Goal: Task Accomplishment & Management: Manage account settings

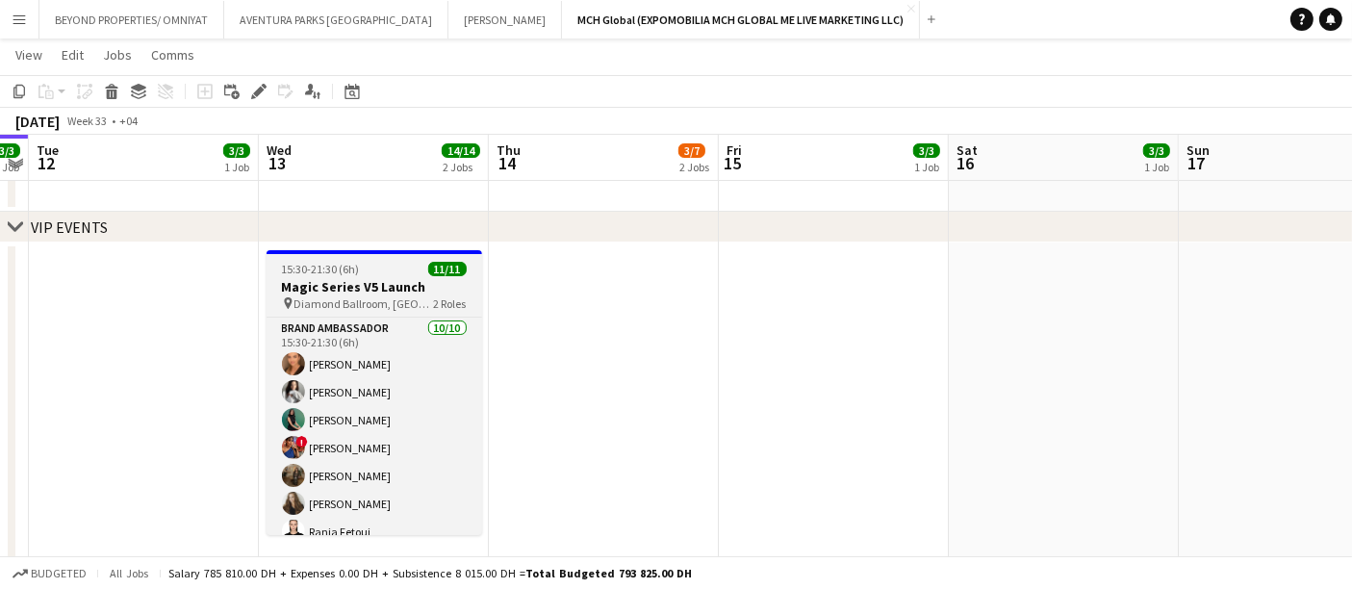
click at [368, 296] on span "Diamond Ballroom, [GEOGRAPHIC_DATA], [GEOGRAPHIC_DATA]" at bounding box center [365, 303] width 140 height 14
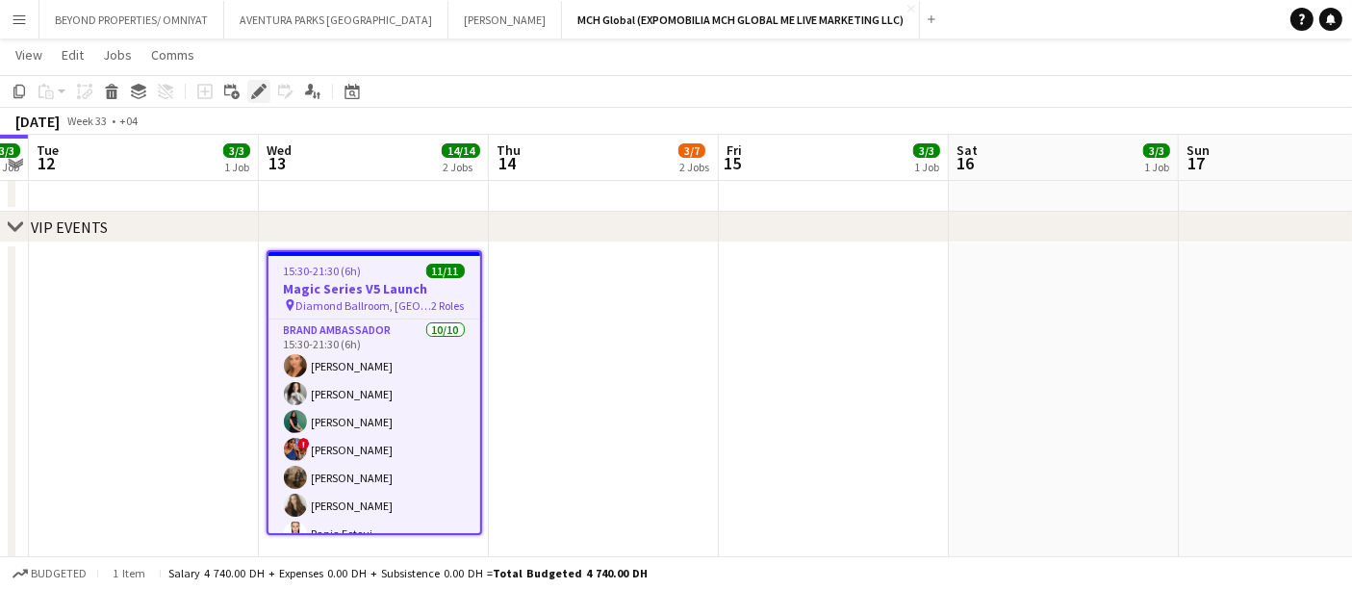
click at [263, 96] on icon "Edit" at bounding box center [258, 91] width 15 height 15
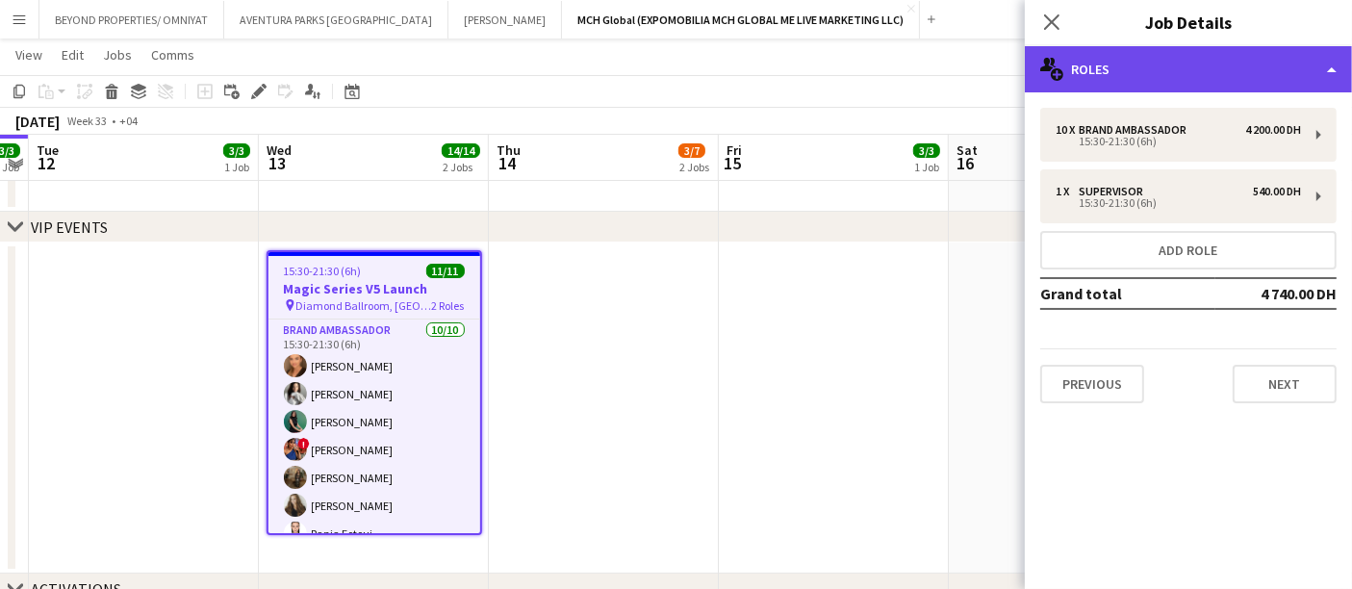
click at [1114, 64] on div "multiple-users-add Roles" at bounding box center [1188, 69] width 327 height 46
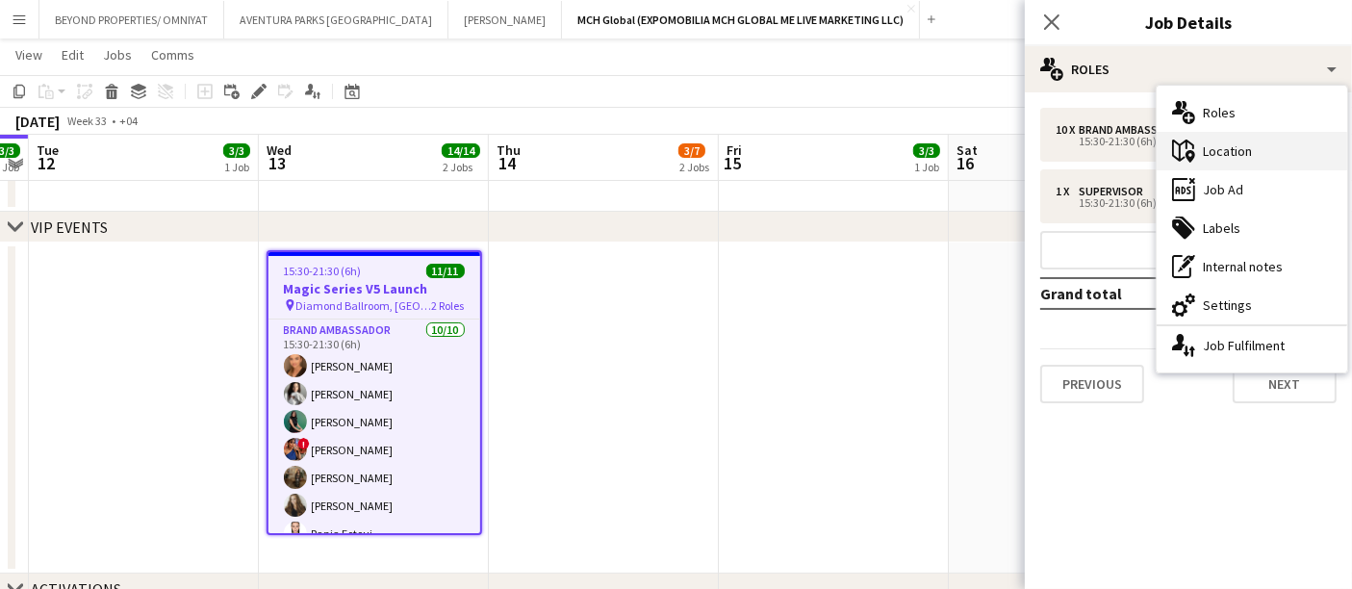
click at [1232, 149] on div "maps-pin-1 Location" at bounding box center [1252, 151] width 191 height 39
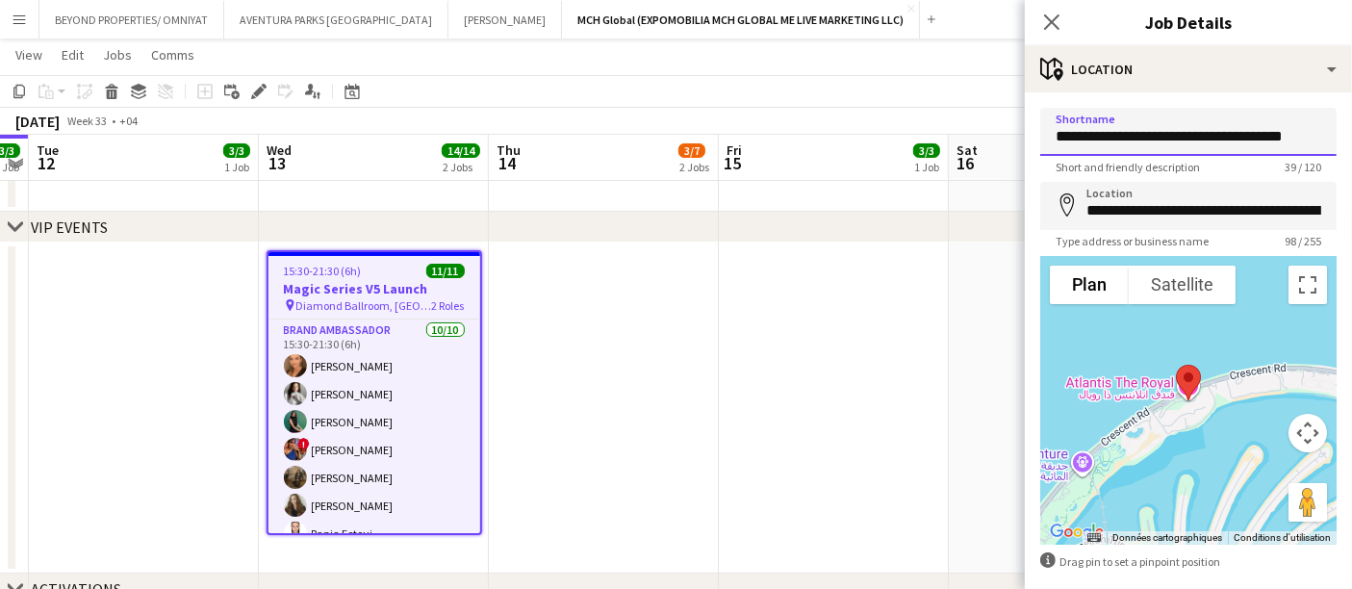
scroll to position [0, 11]
drag, startPoint x: 1056, startPoint y: 134, endPoint x: 1339, endPoint y: 125, distance: 283.1
click at [1339, 125] on mat-expansion-panel "**********" at bounding box center [1188, 340] width 327 height 497
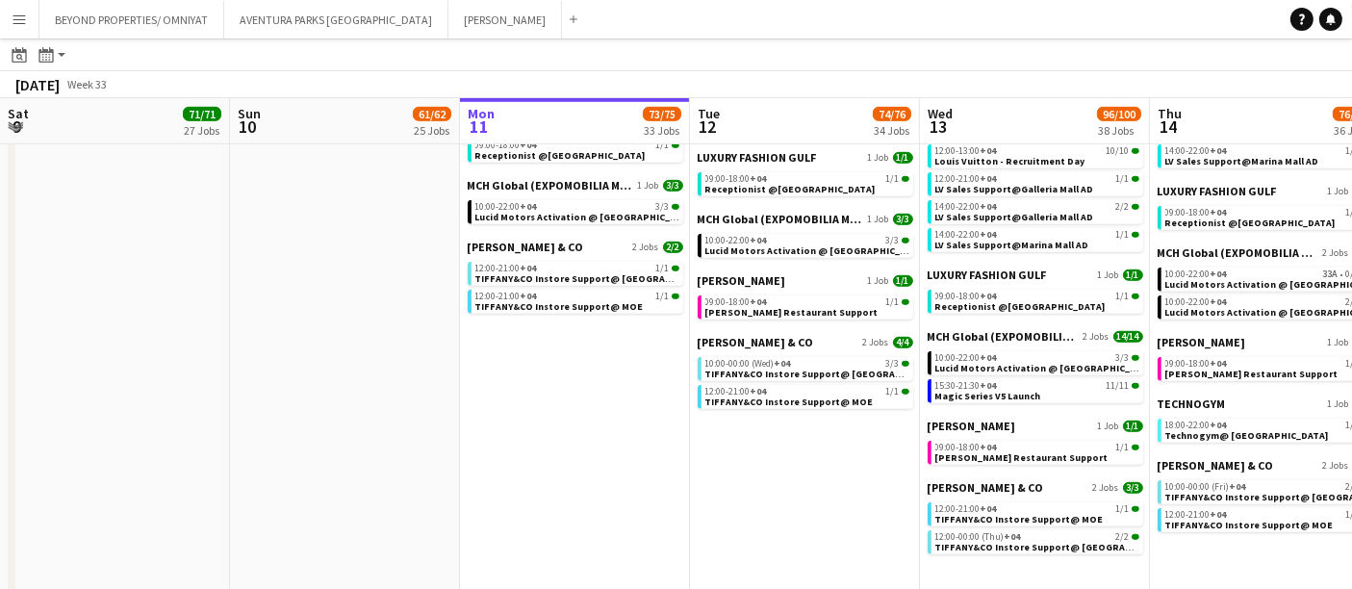
scroll to position [0, 571]
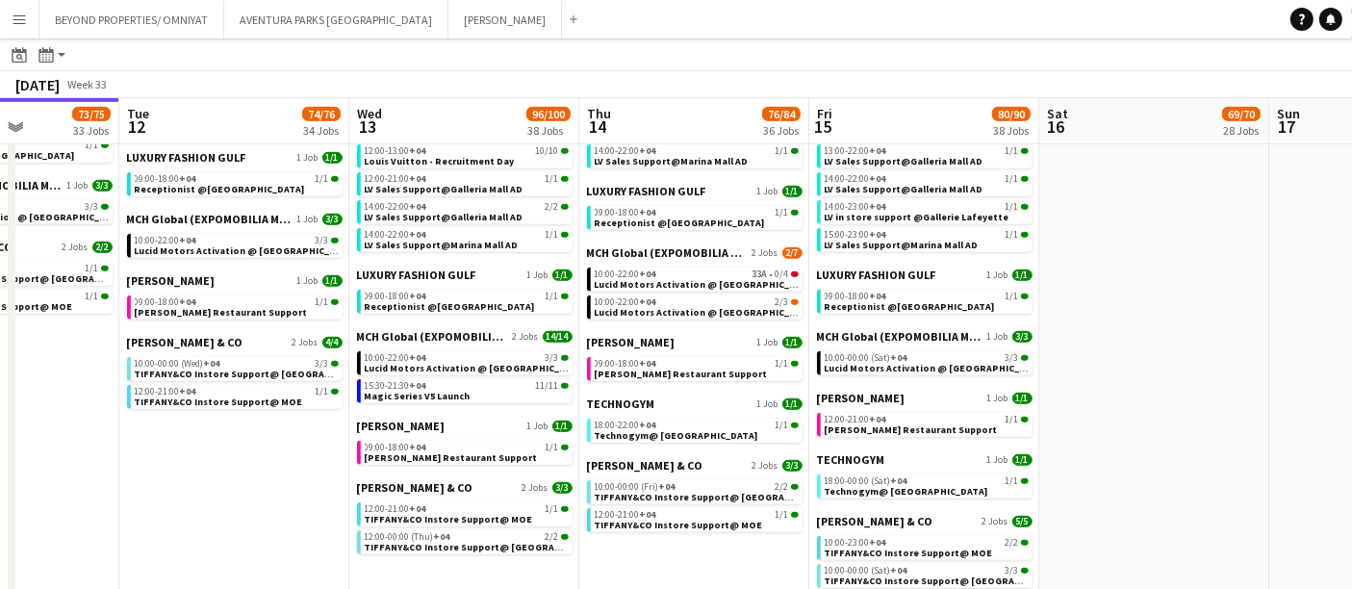
click at [20, 17] on app-icon "Menu" at bounding box center [19, 19] width 15 height 15
